Goal: Find specific page/section: Find specific page/section

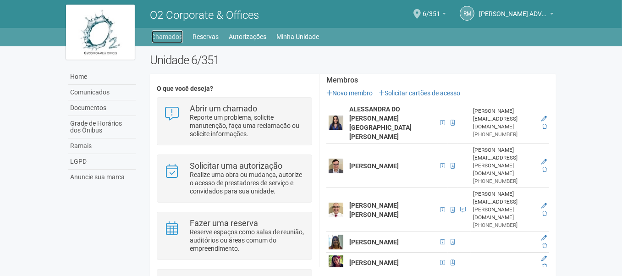
click at [171, 38] on link "Chamados" at bounding box center [167, 36] width 31 height 13
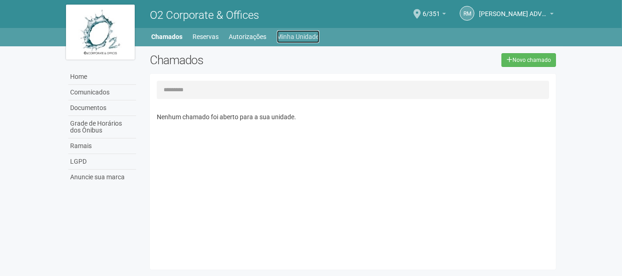
click at [289, 38] on link "Minha Unidade" at bounding box center [298, 36] width 43 height 13
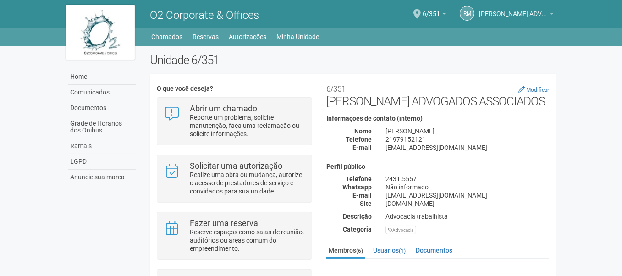
click at [551, 13] on b at bounding box center [552, 14] width 4 height 2
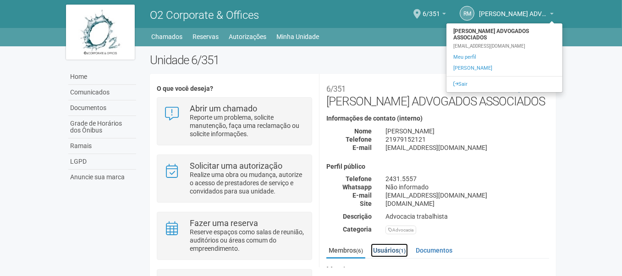
click at [398, 250] on link "Usuários (1)" at bounding box center [389, 250] width 37 height 14
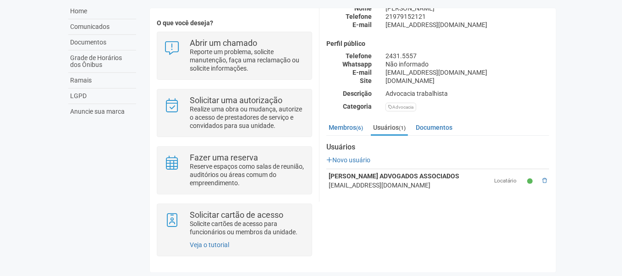
scroll to position [58, 0]
click at [392, 120] on link "Usuários (1)" at bounding box center [389, 127] width 37 height 15
click at [349, 127] on link "Membros (6)" at bounding box center [345, 127] width 39 height 14
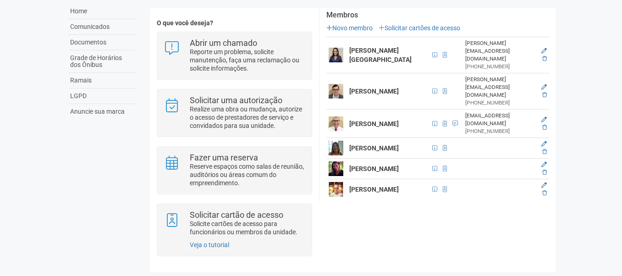
scroll to position [190, 0]
